Goal: Find specific page/section: Find specific page/section

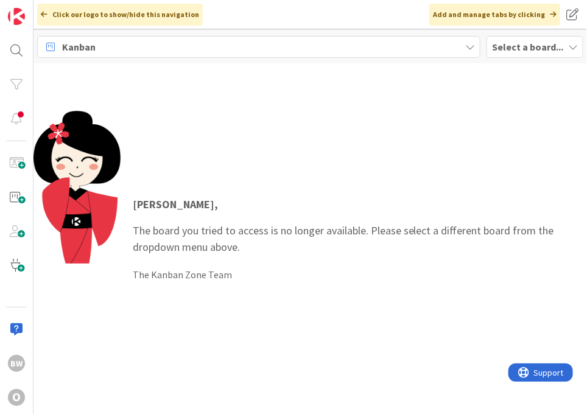
click at [526, 48] on b "Select a board..." at bounding box center [527, 47] width 71 height 12
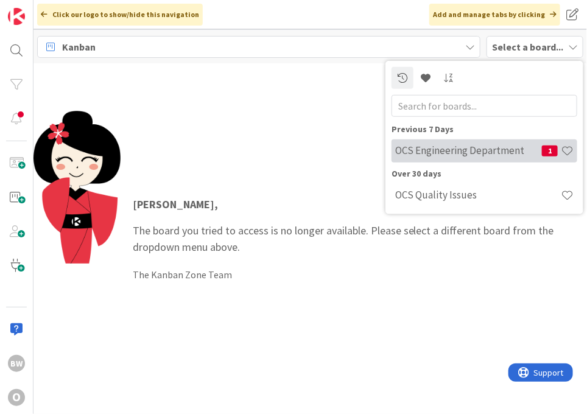
click at [479, 152] on h4 "OCS Engineering Department" at bounding box center [468, 150] width 147 height 12
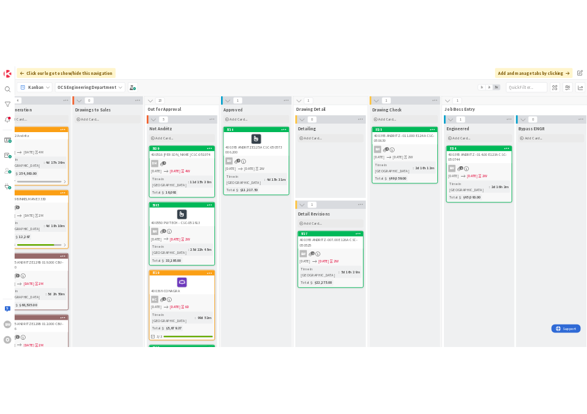
scroll to position [0, 527]
